Goal: Transaction & Acquisition: Purchase product/service

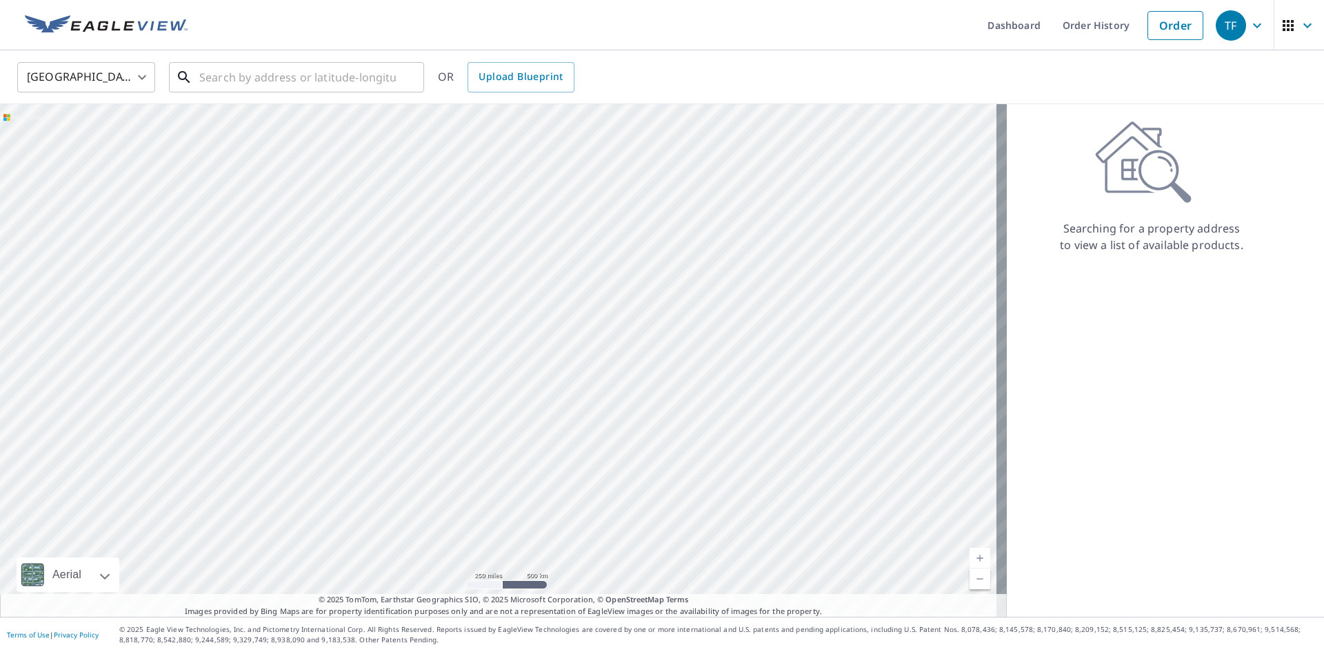
click at [328, 72] on input "text" at bounding box center [297, 77] width 197 height 39
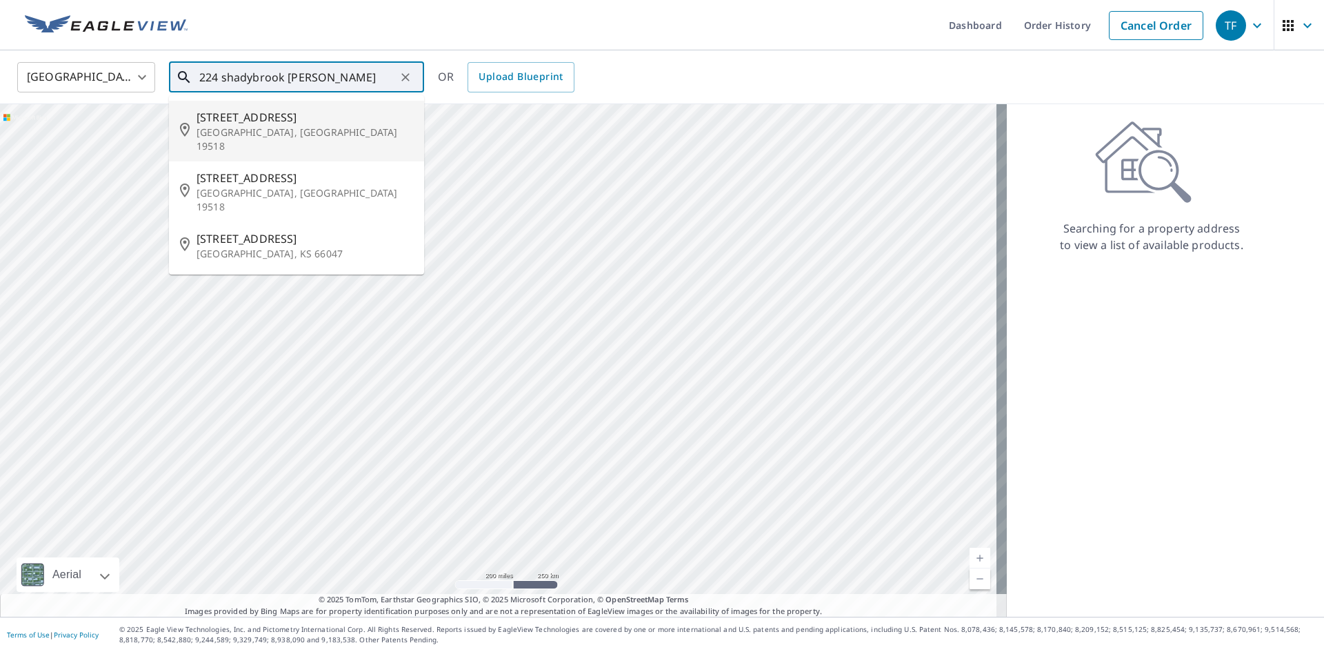
click at [333, 115] on span "[STREET_ADDRESS]" at bounding box center [305, 117] width 217 height 17
type input "[STREET_ADDRESS]"
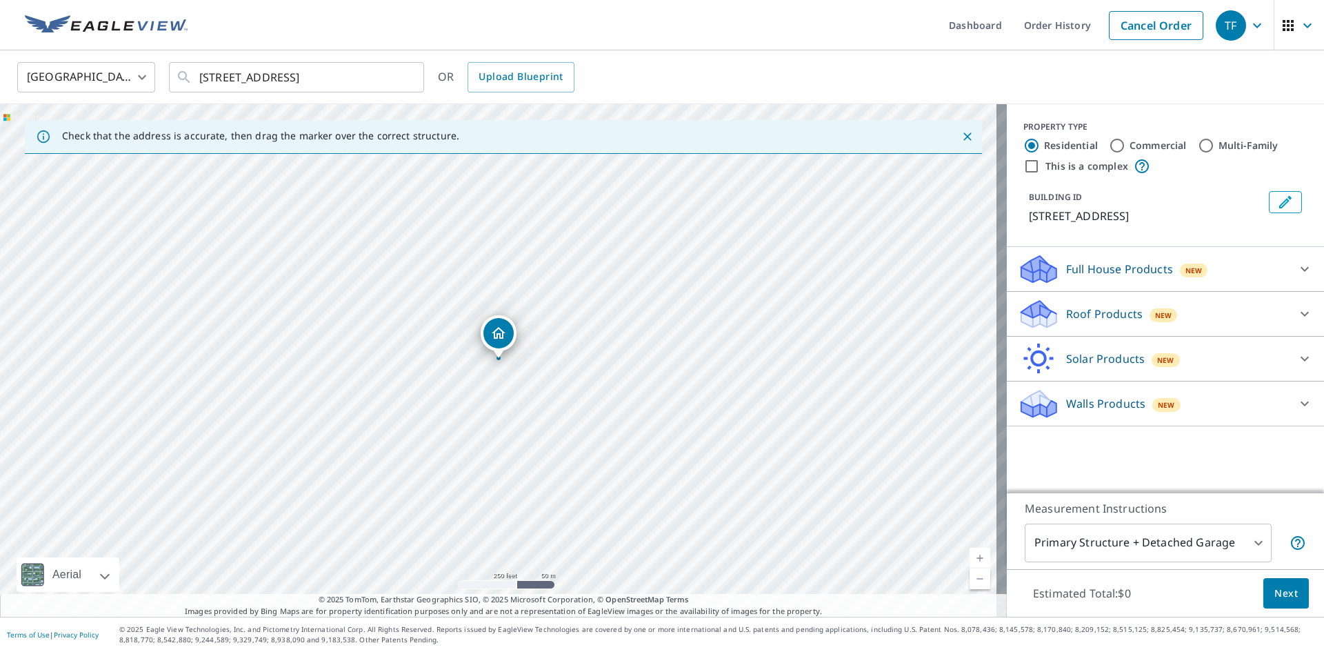
click at [1086, 322] on p "Roof Products" at bounding box center [1104, 314] width 77 height 17
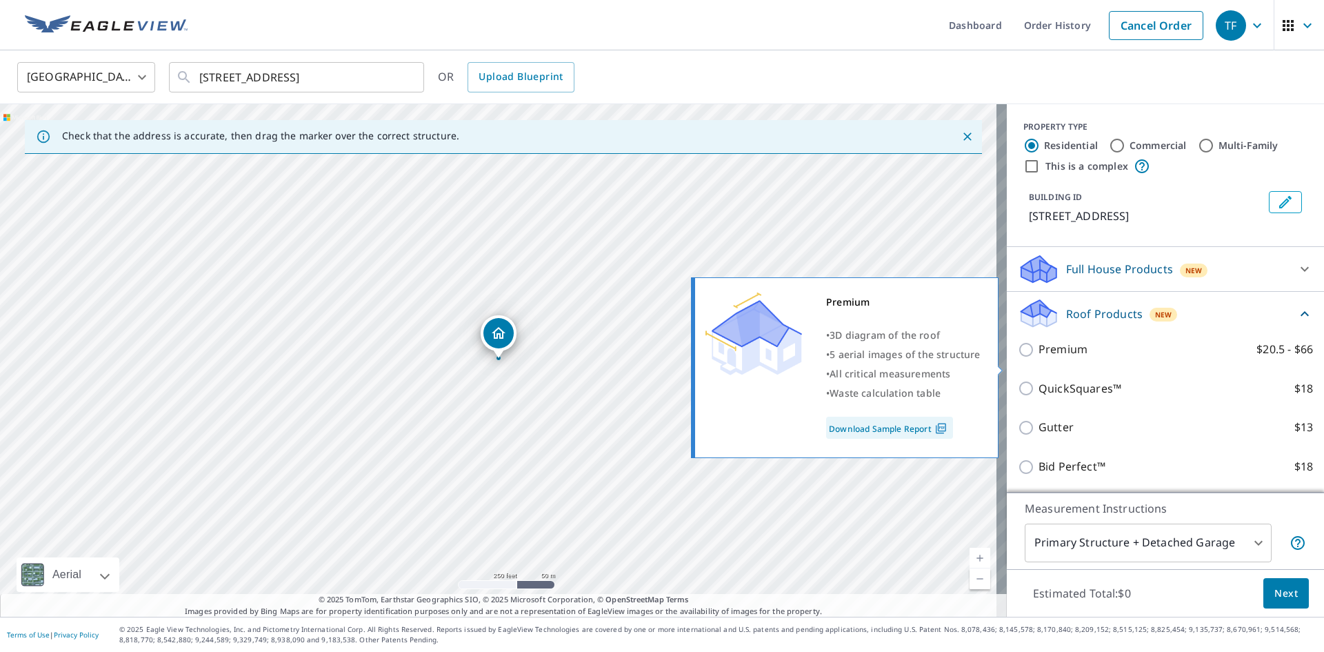
click at [1058, 358] on p "Premium" at bounding box center [1063, 349] width 49 height 17
click at [1039, 358] on input "Premium $20.5 - $66" at bounding box center [1028, 349] width 21 height 17
checkbox input "true"
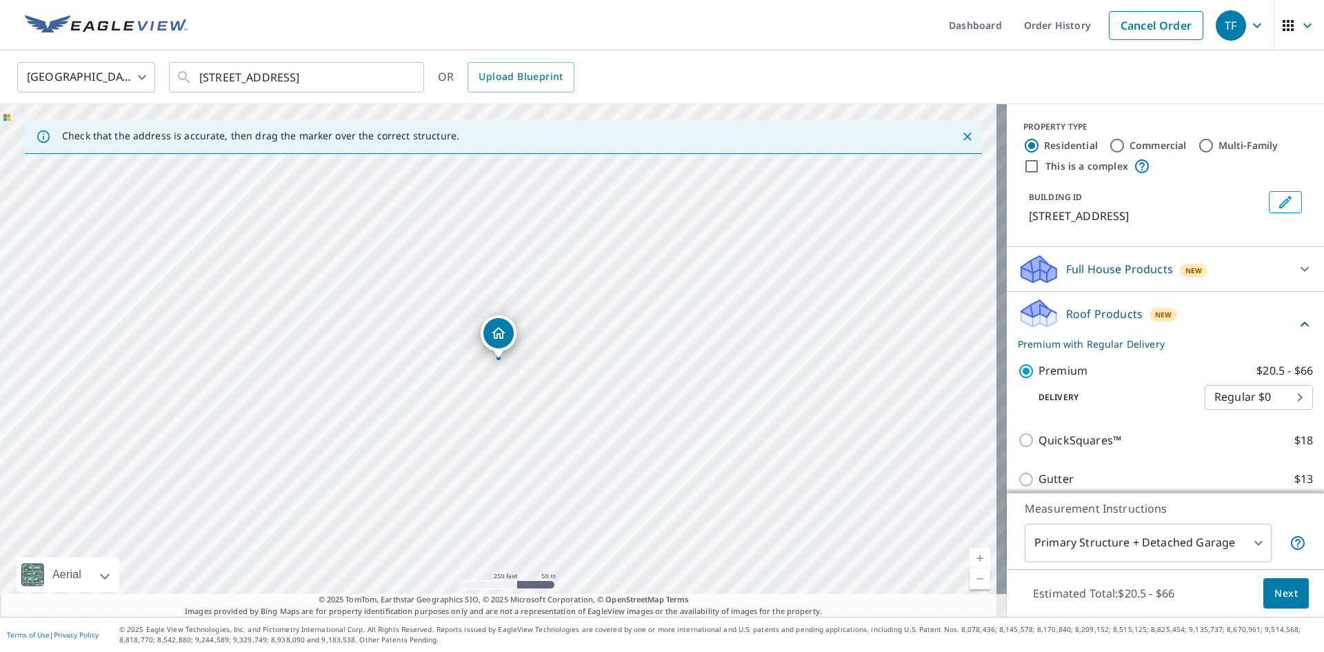
click at [1280, 599] on span "Next" at bounding box center [1286, 593] width 23 height 17
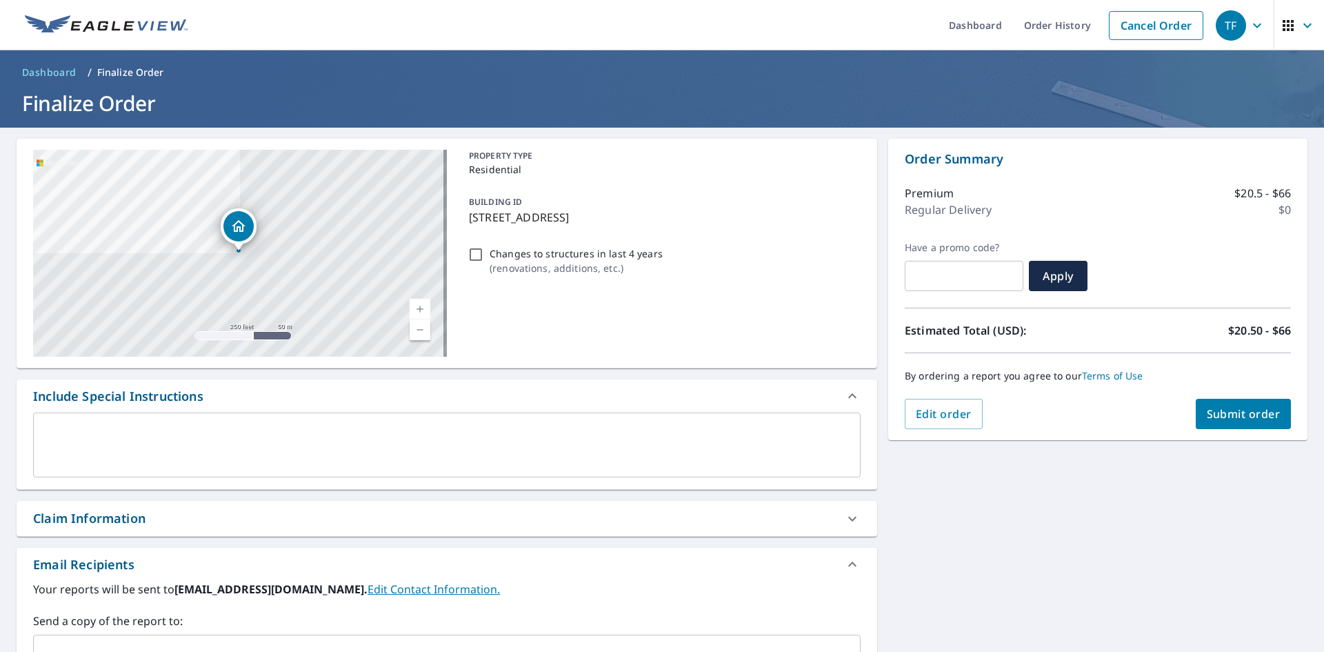
click at [201, 517] on div "Claim Information" at bounding box center [434, 518] width 803 height 19
checkbox input "true"
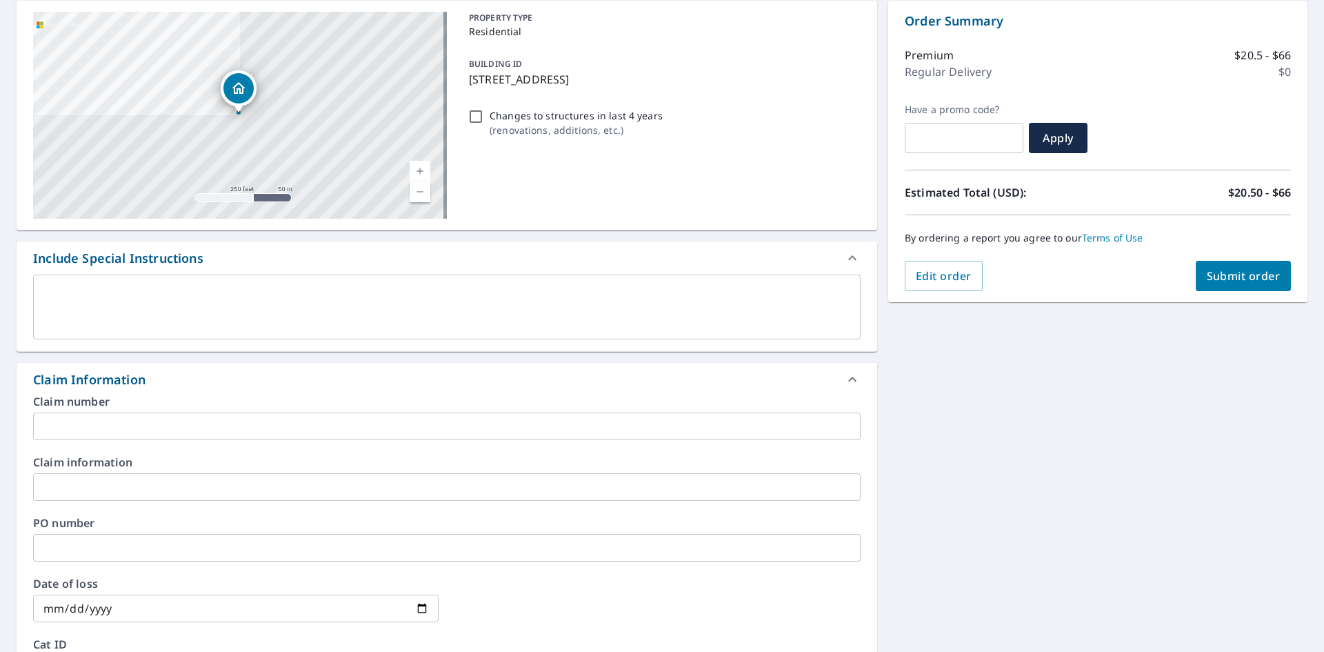
scroll to position [345, 0]
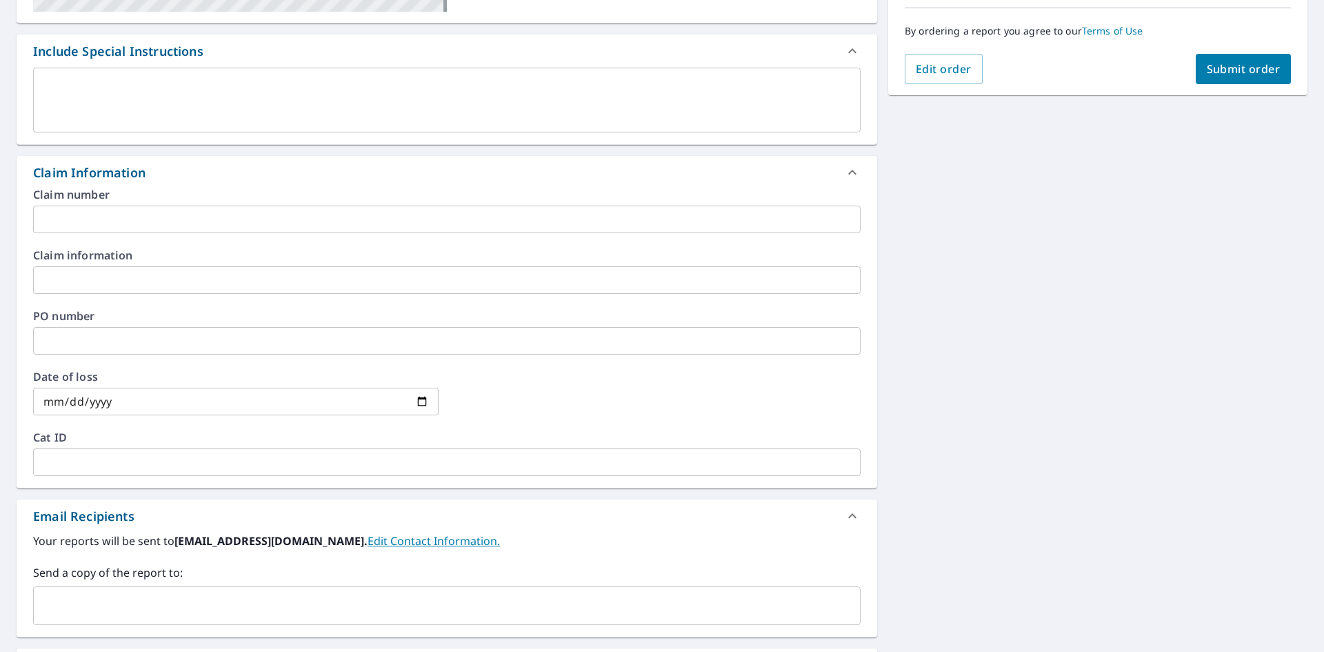
click at [105, 224] on input "text" at bounding box center [447, 220] width 828 height 28
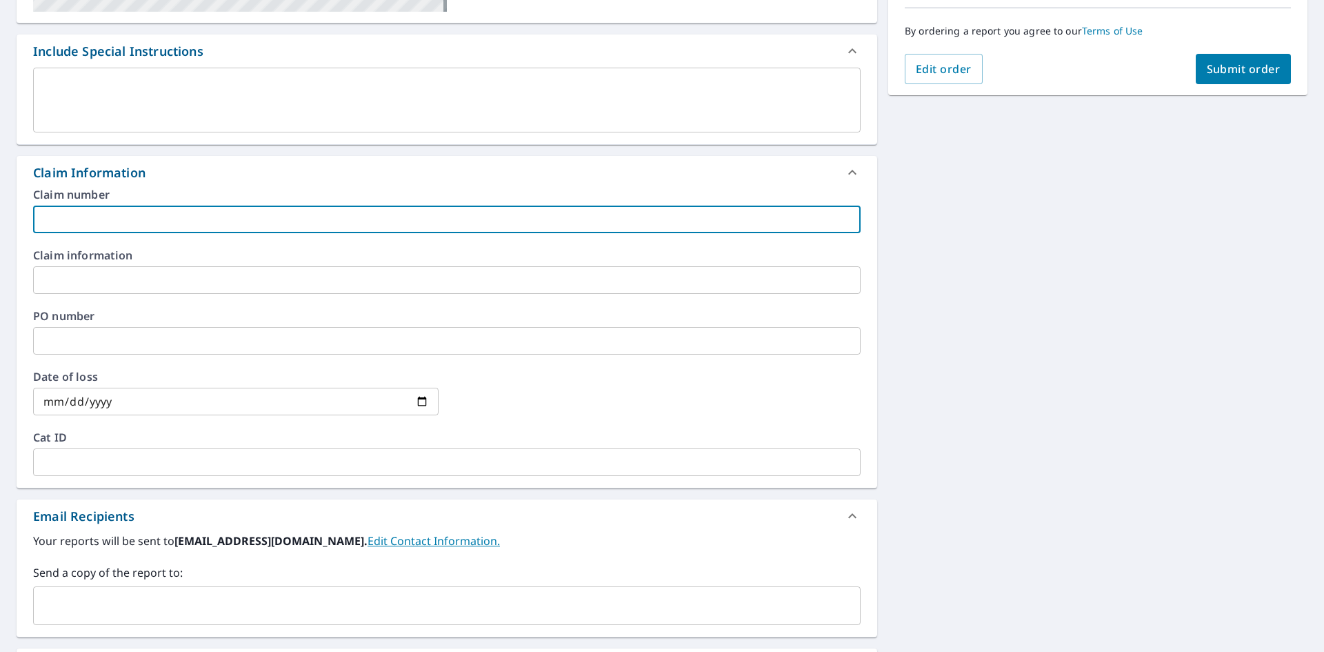
type input "RAM"
checkbox input "true"
click at [129, 281] on input "text" at bounding box center [447, 280] width 828 height 28
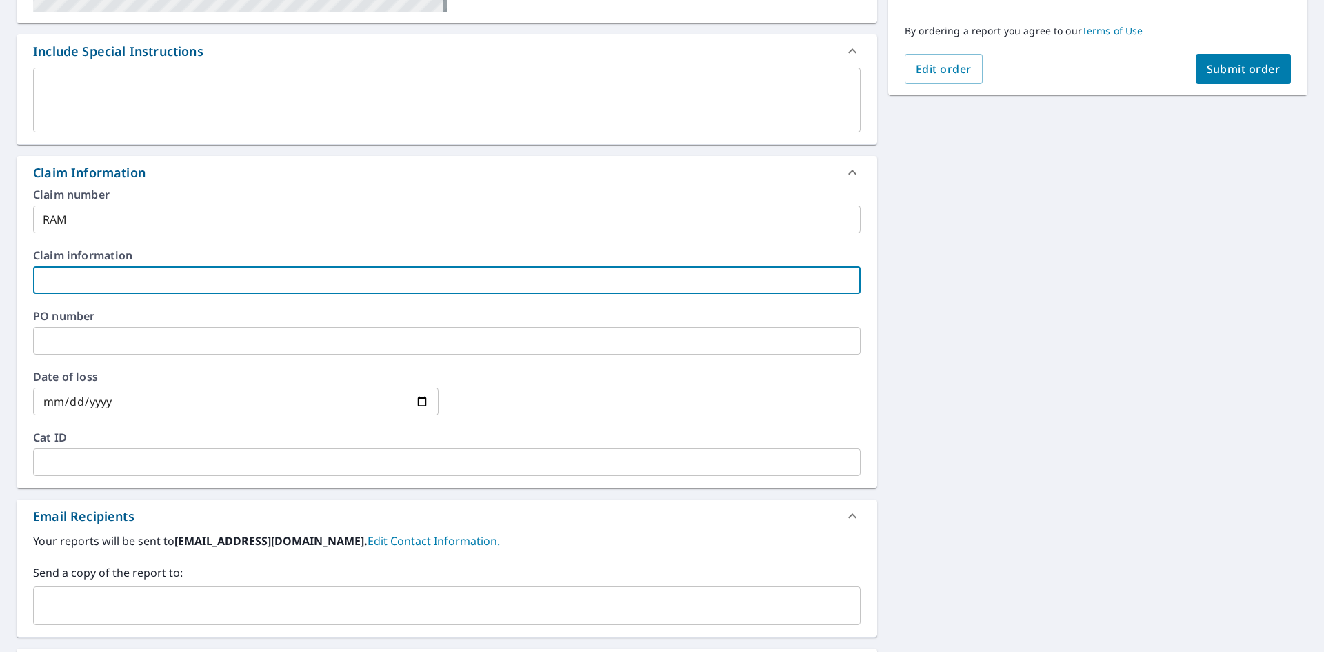
type input "RAM"
checkbox input "true"
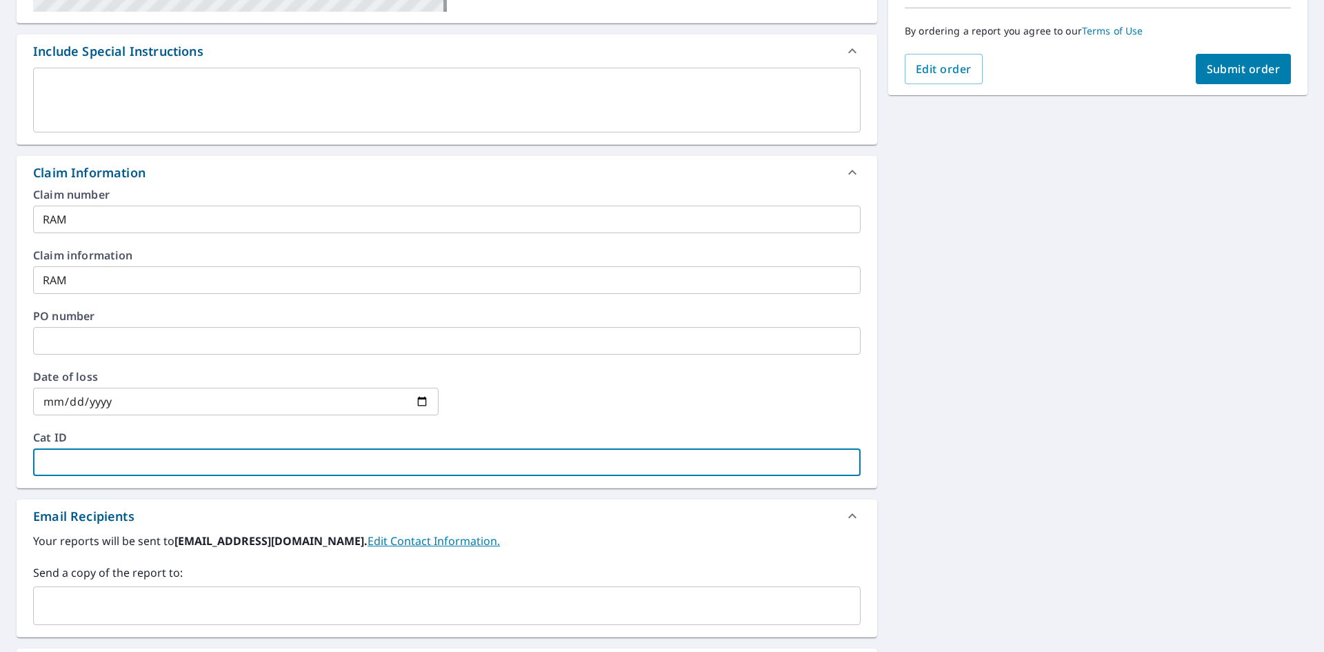
click at [130, 464] on input "text" at bounding box center [447, 462] width 828 height 28
click at [121, 597] on input "text" at bounding box center [436, 606] width 795 height 26
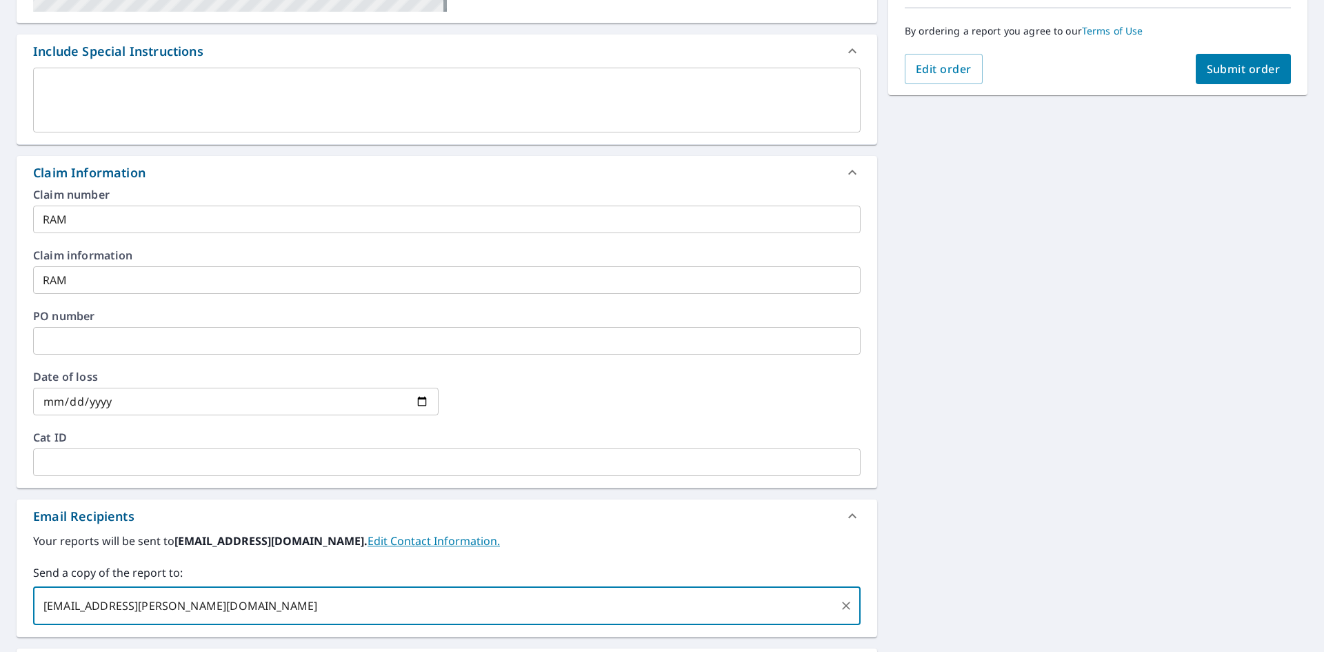
type input "[EMAIL_ADDRESS][PERSON_NAME][DOMAIN_NAME]"
click at [1213, 74] on span "Submit order" at bounding box center [1244, 68] width 74 height 15
checkbox input "true"
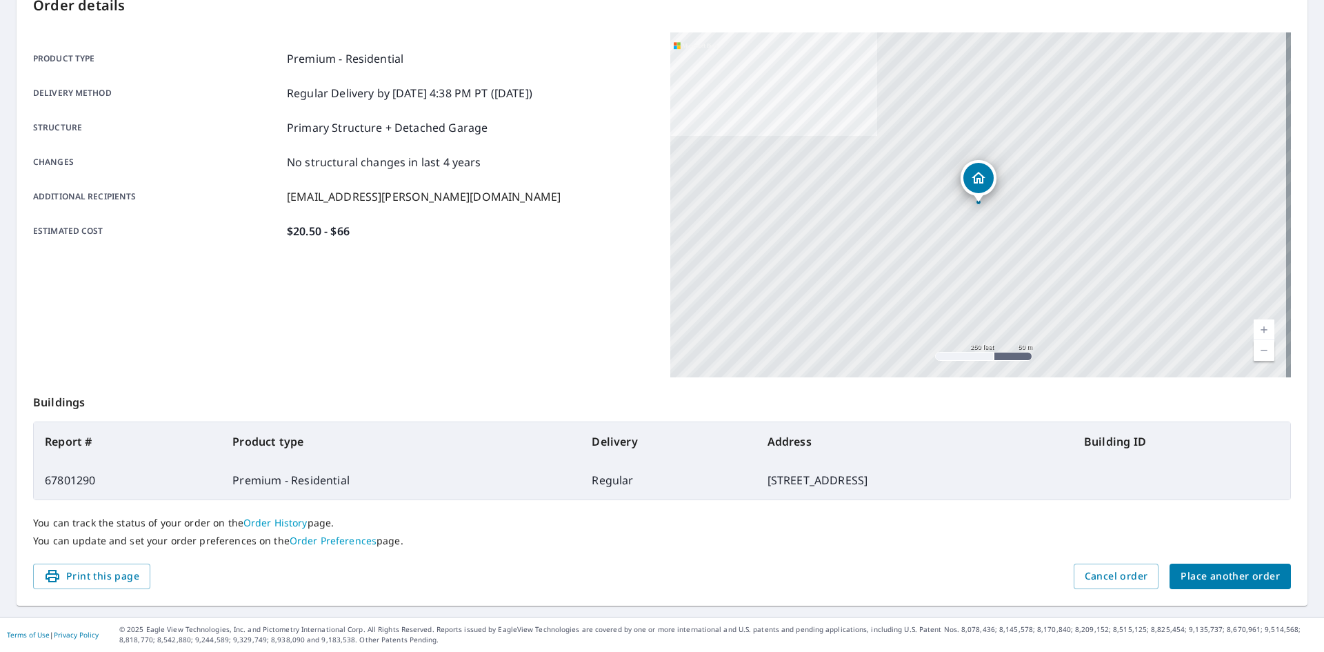
scroll to position [160, 0]
